Goal: Find specific page/section: Find specific page/section

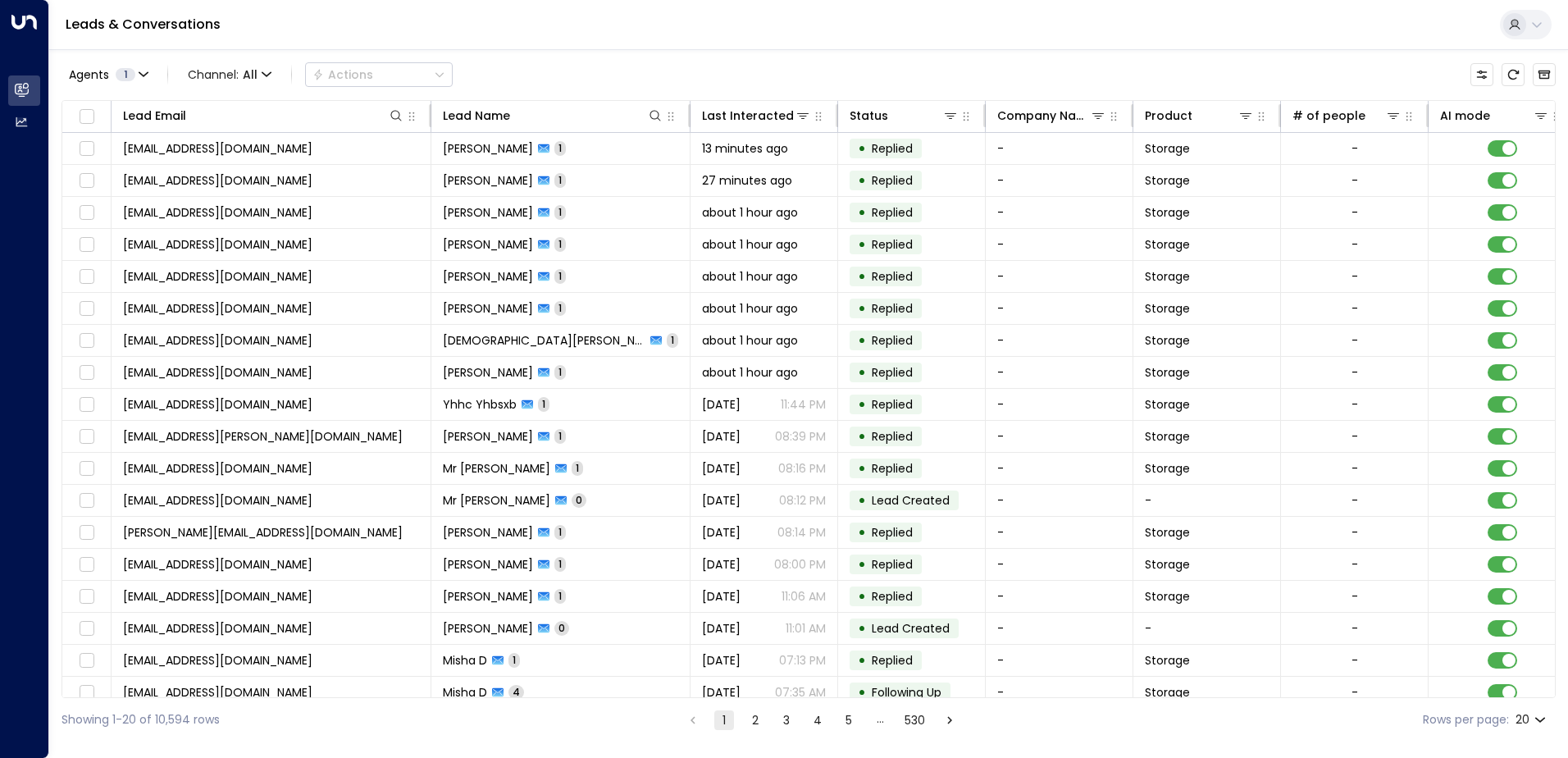
scroll to position [0, 618]
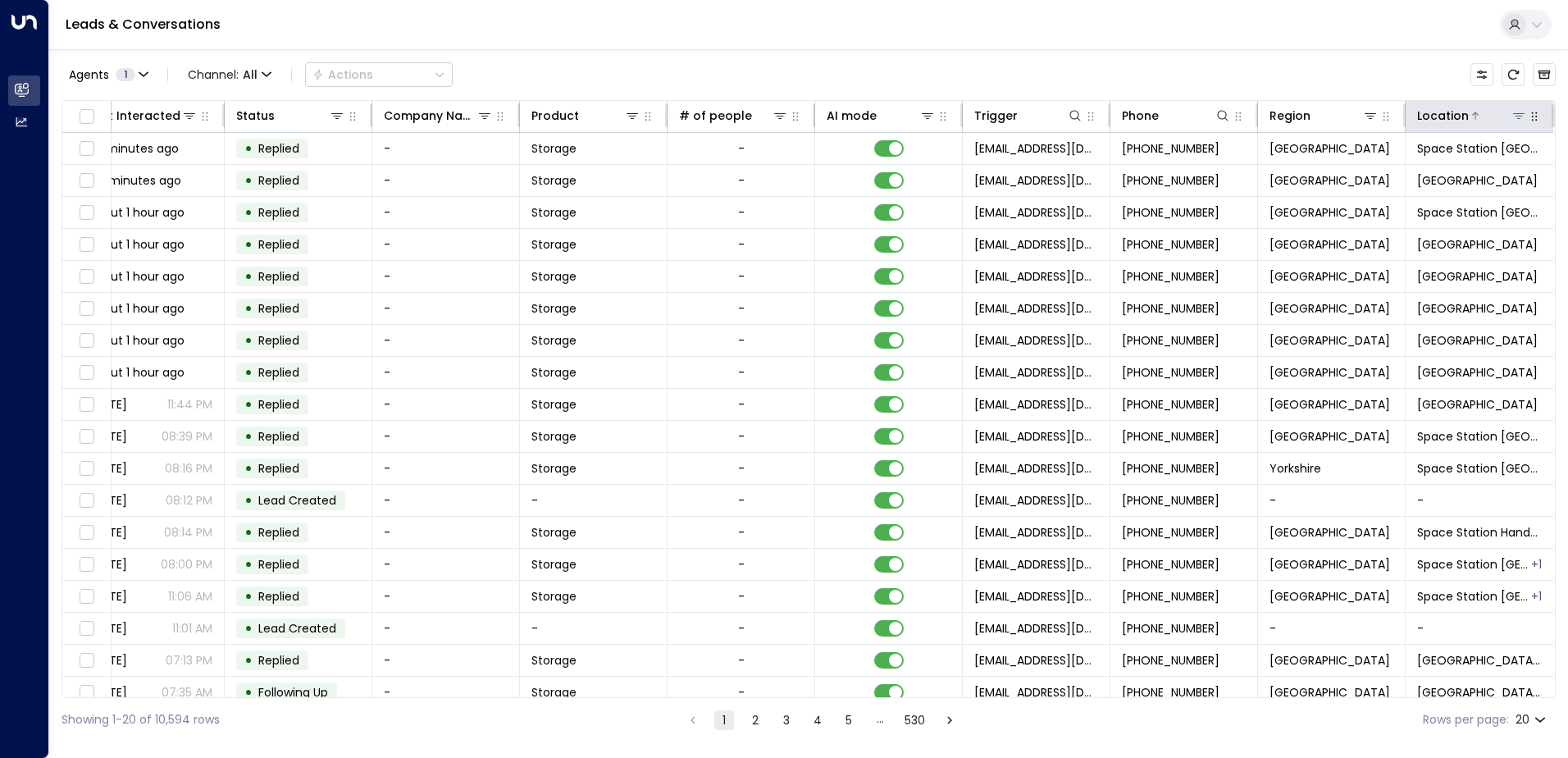
click at [1513, 120] on icon at bounding box center [1519, 115] width 13 height 13
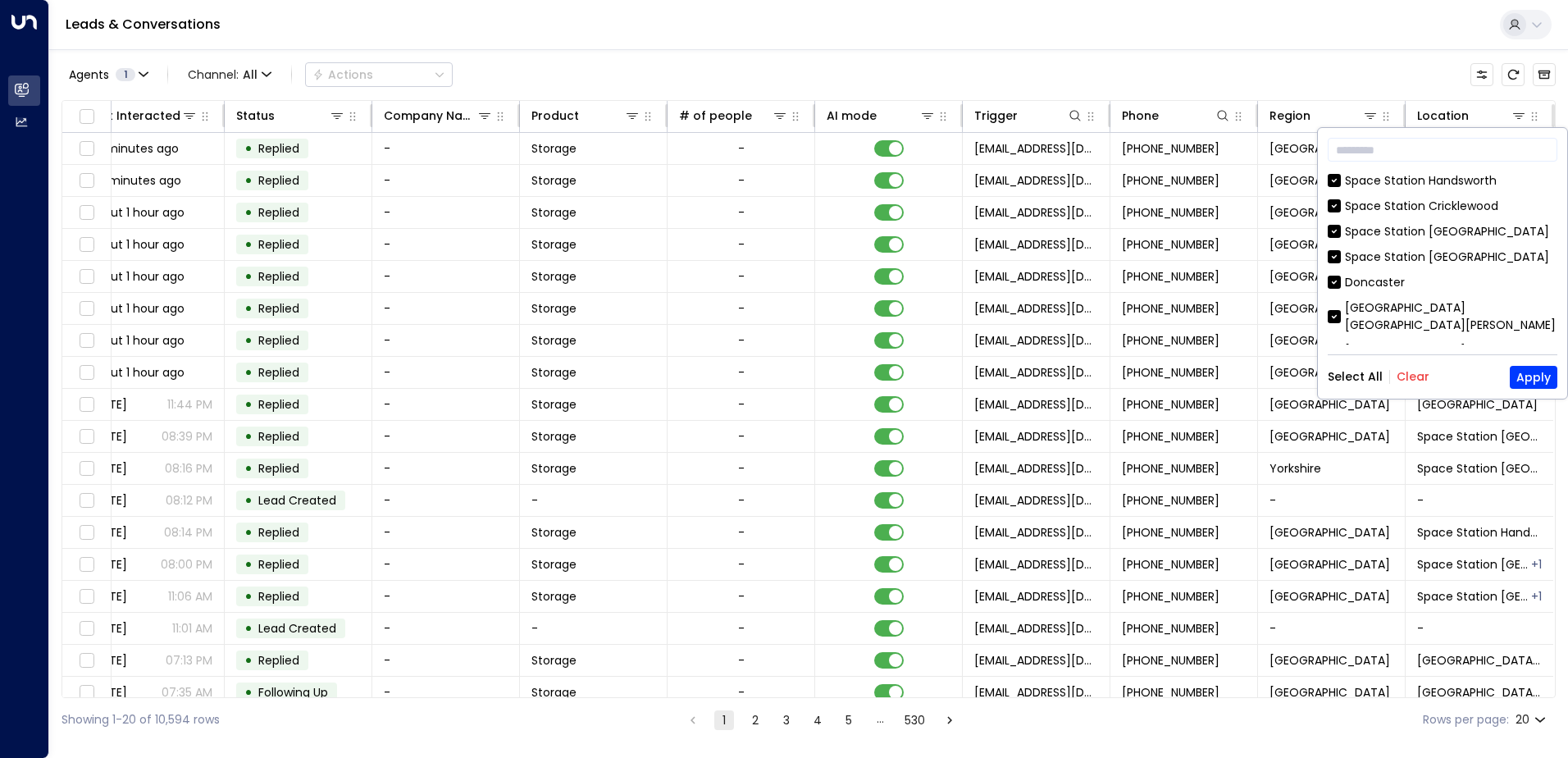
click at [1397, 381] on button "Clear" at bounding box center [1413, 376] width 33 height 13
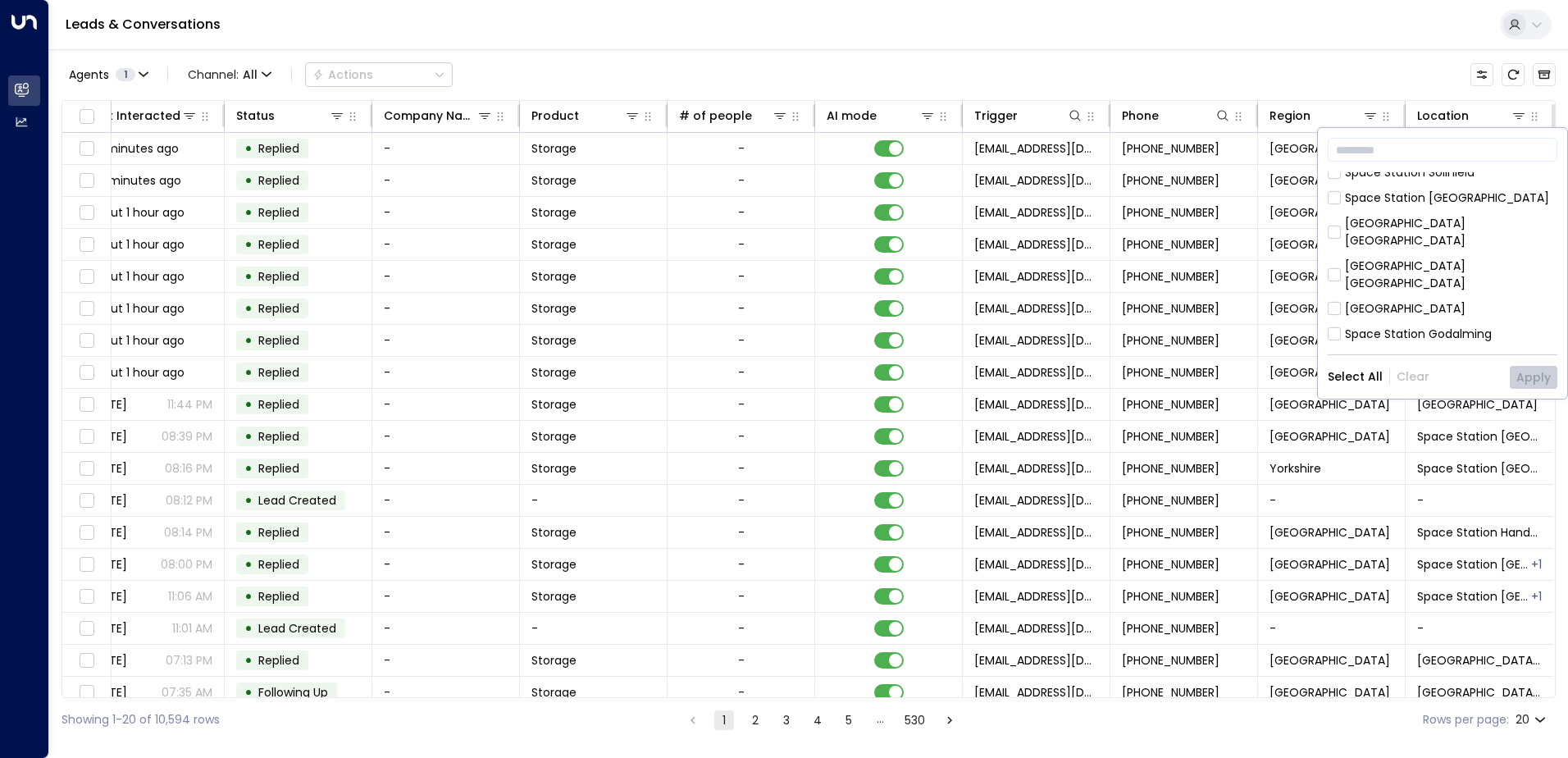
scroll to position [328, 0]
click at [1365, 269] on div "[GEOGRAPHIC_DATA]" at bounding box center [1405, 278] width 120 height 17
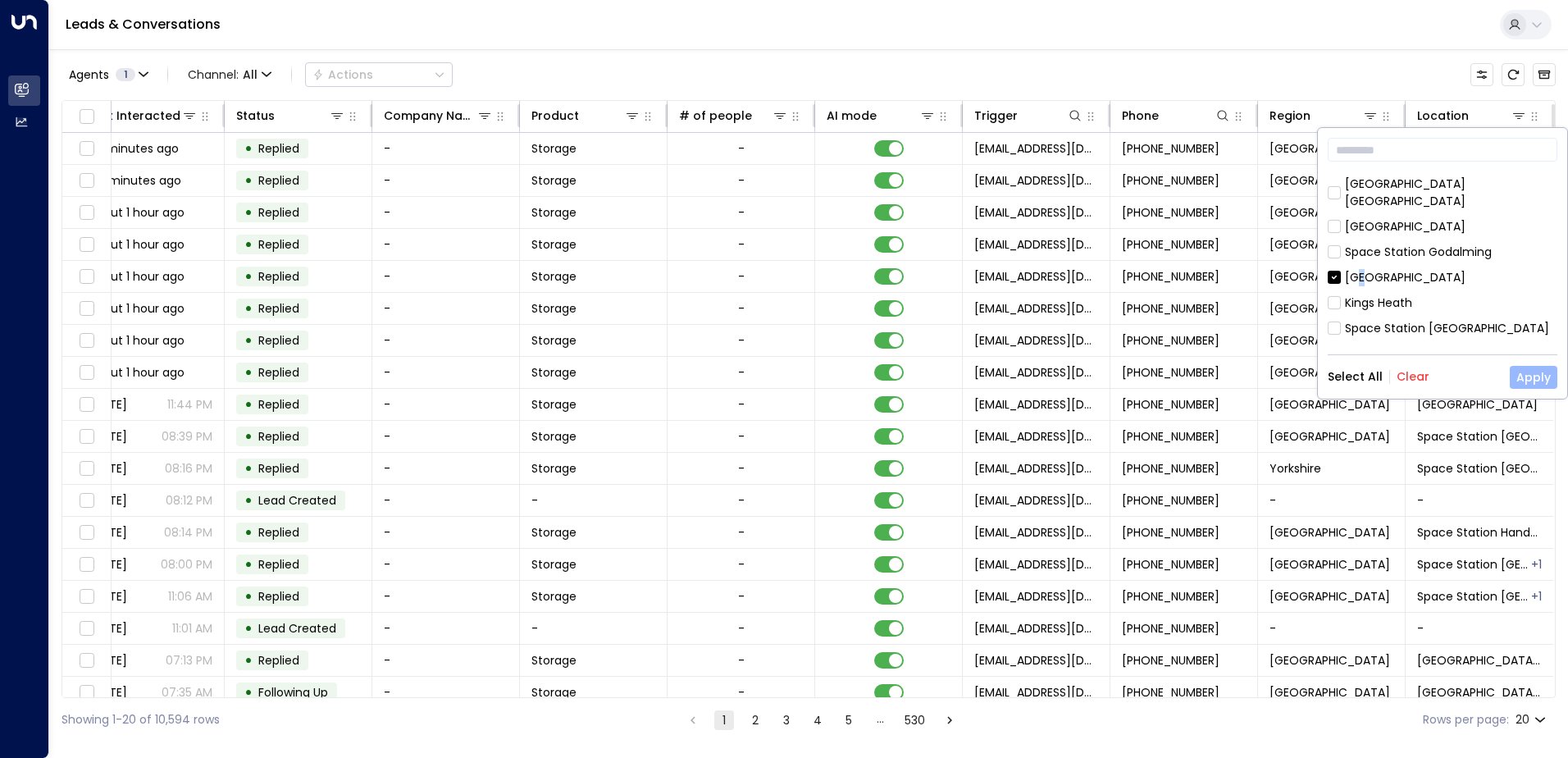
click at [1533, 377] on button "Apply" at bounding box center [1533, 378] width 48 height 23
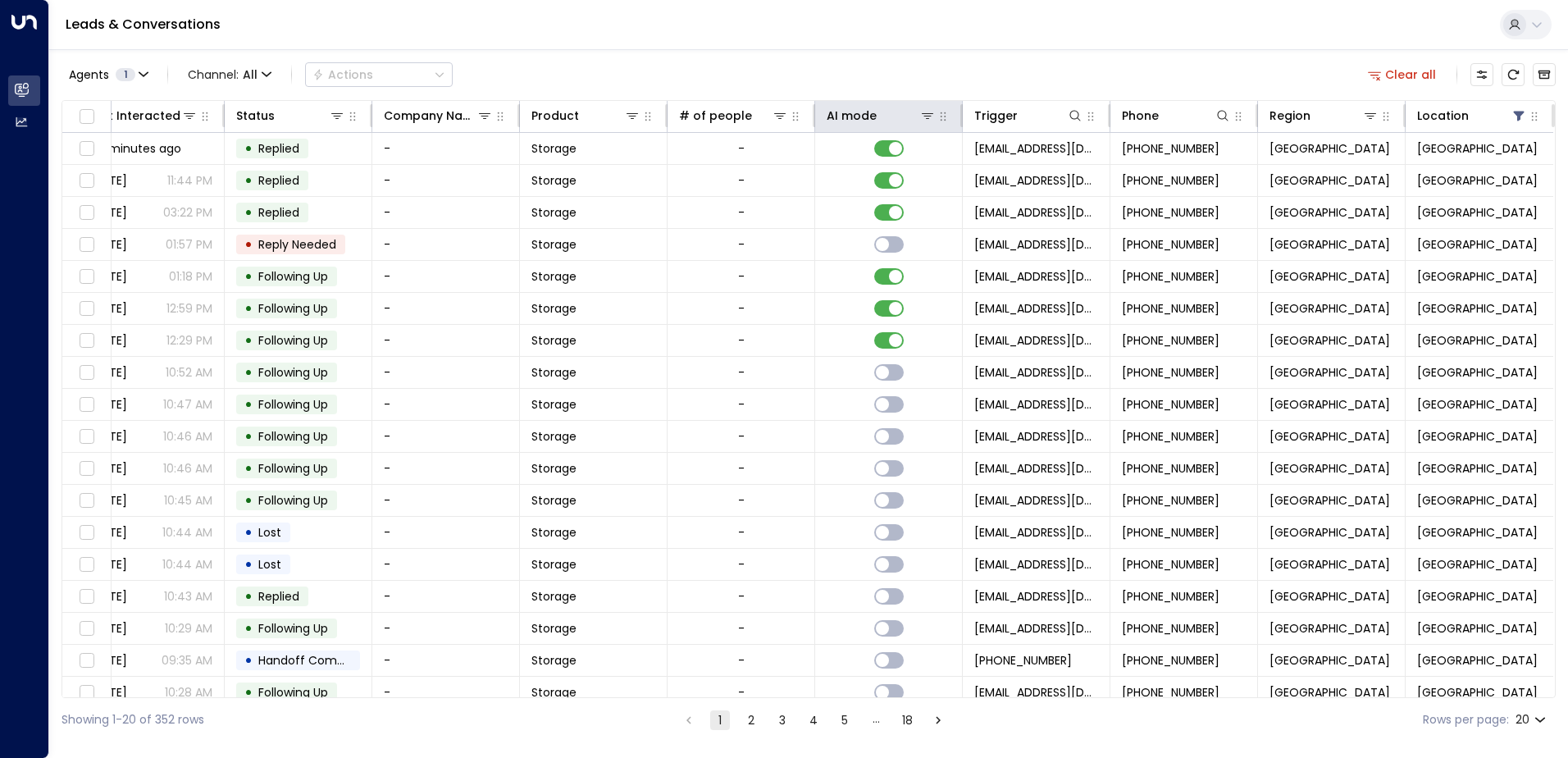
click at [927, 105] on th "AI mode" at bounding box center [889, 117] width 148 height 32
click at [925, 105] on th "AI mode" at bounding box center [889, 117] width 148 height 32
click at [922, 109] on icon at bounding box center [927, 115] width 13 height 13
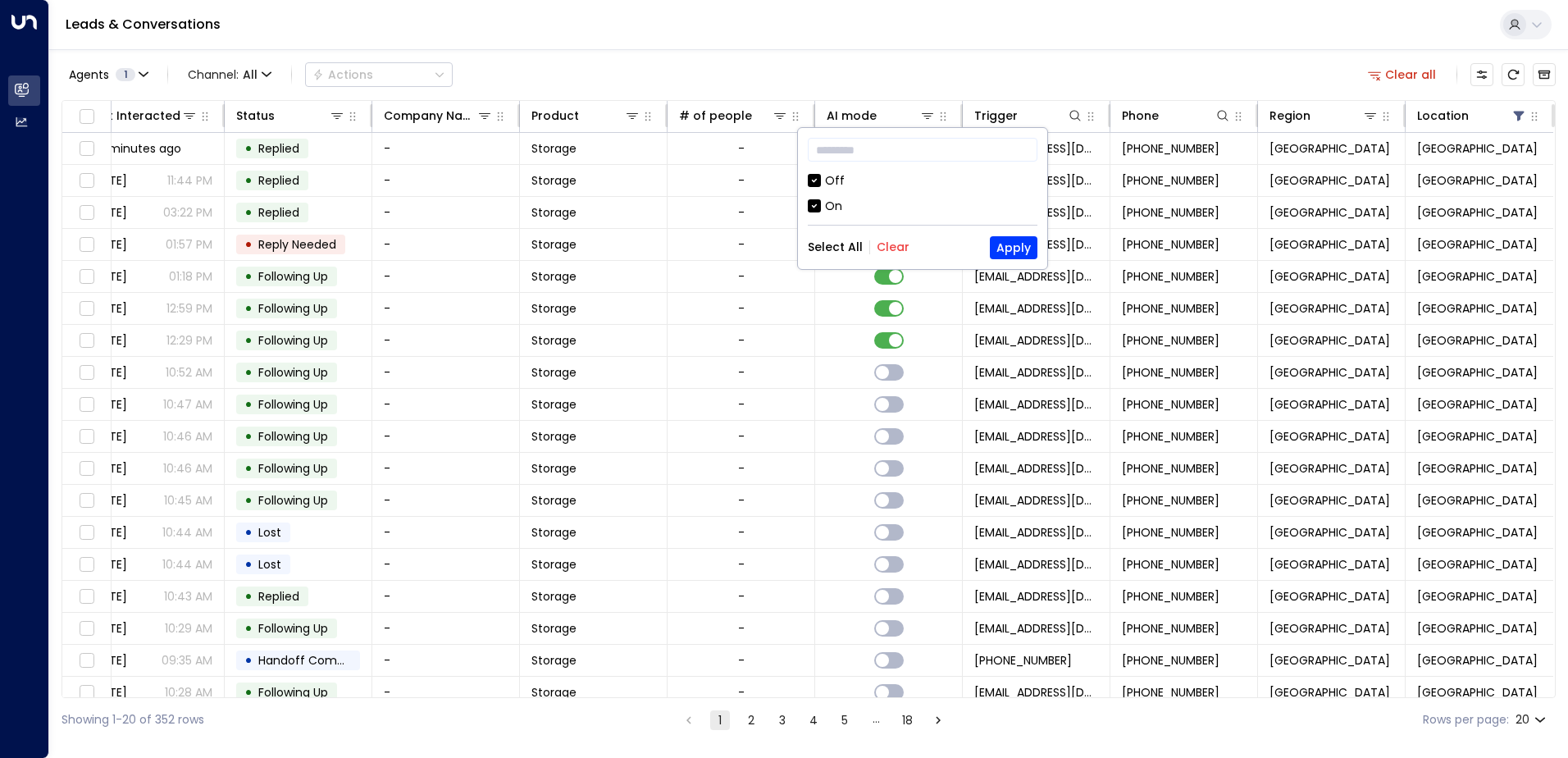
click at [835, 180] on div "Off" at bounding box center [835, 181] width 20 height 17
click at [997, 243] on button "Apply" at bounding box center [1014, 248] width 48 height 23
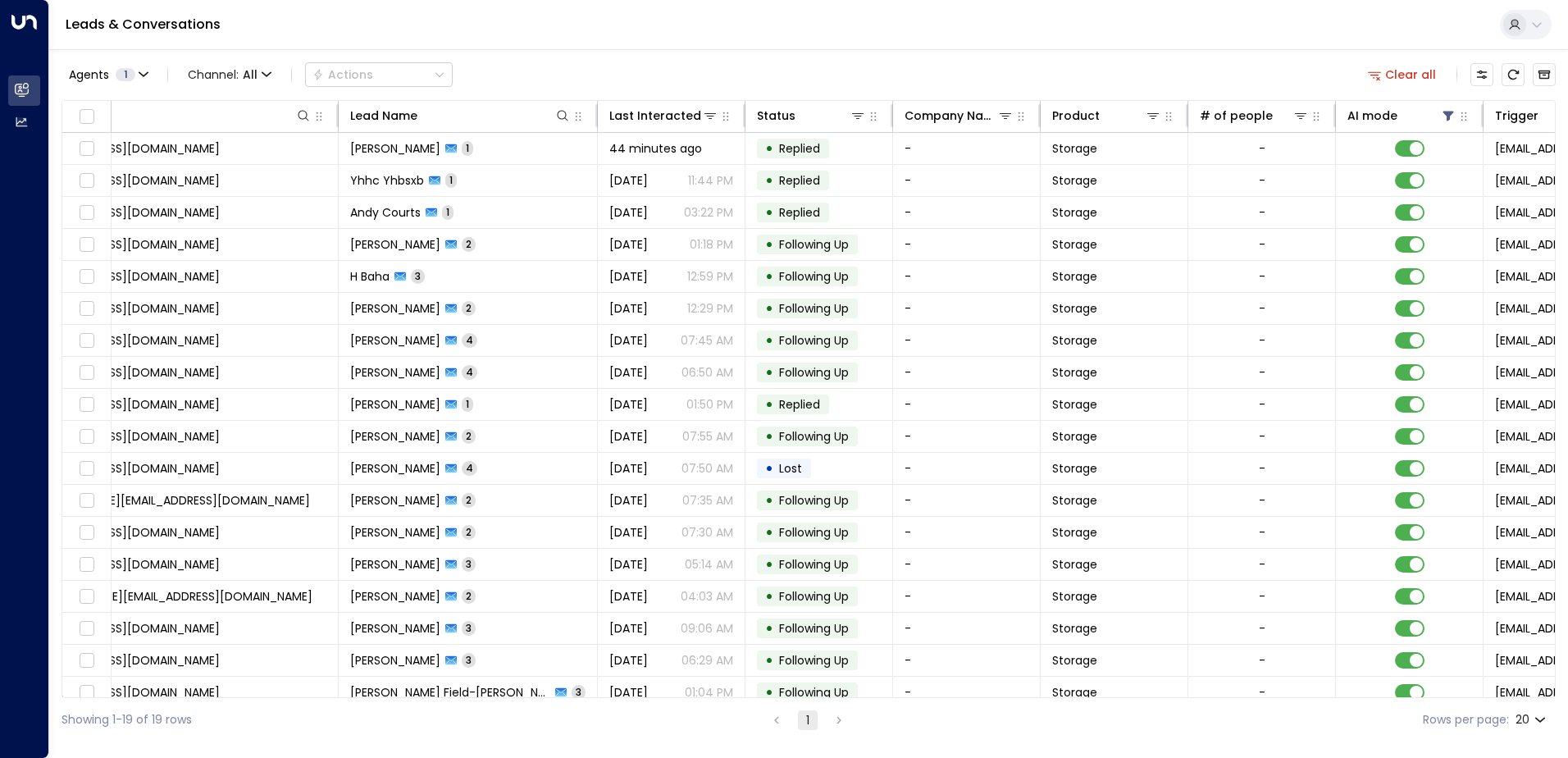
scroll to position [0, 21]
